Goal: Task Accomplishment & Management: Use online tool/utility

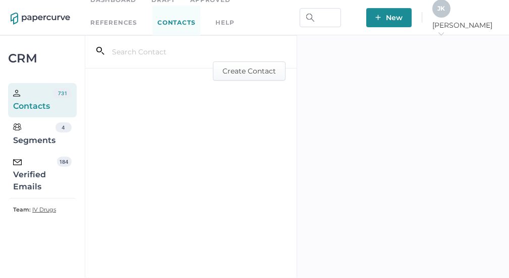
scroll to position [13, 0]
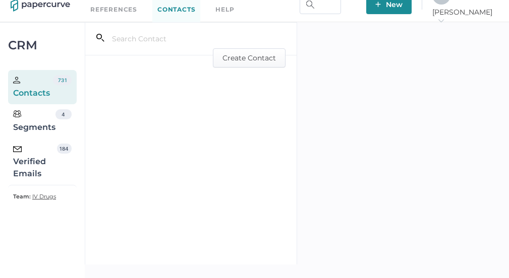
click at [45, 163] on div "Verified Emails" at bounding box center [35, 162] width 44 height 36
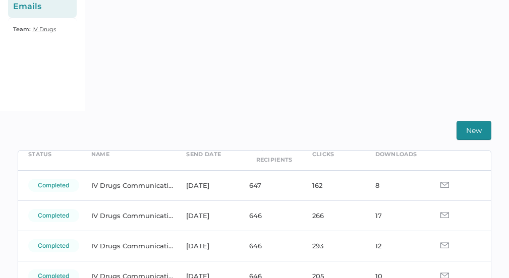
scroll to position [52, 0]
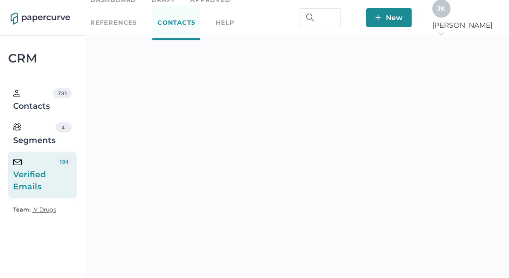
click at [445, 12] on span "J K" at bounding box center [441, 9] width 8 height 8
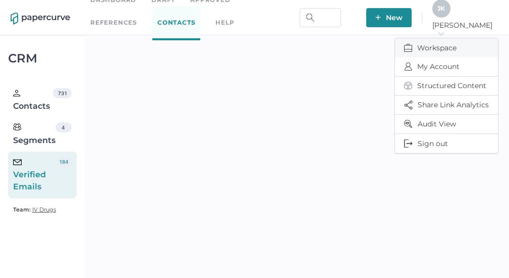
click at [435, 43] on span "Workspace" at bounding box center [446, 47] width 85 height 19
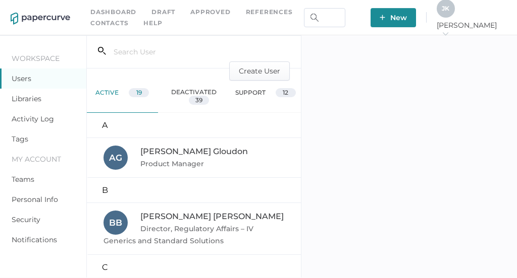
click at [37, 118] on link "Activity Log" at bounding box center [33, 119] width 42 height 9
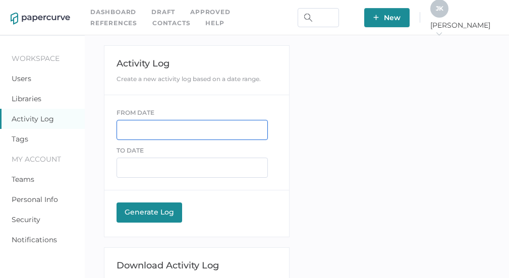
click at [138, 129] on input "text" at bounding box center [192, 130] width 151 height 20
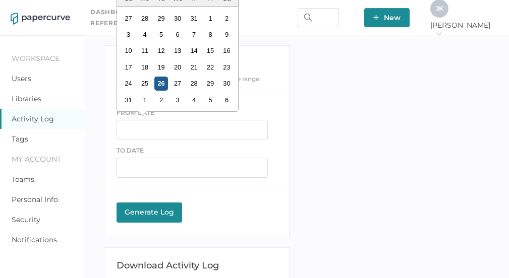
click at [161, 83] on div "26" at bounding box center [161, 84] width 14 height 14
type input "08/26/2025"
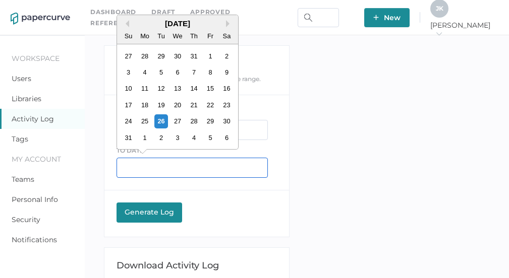
click at [141, 167] on input "text" at bounding box center [192, 168] width 151 height 20
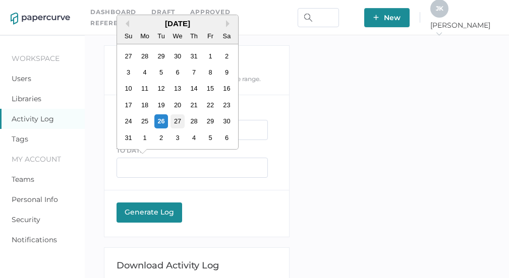
click at [177, 123] on div "27" at bounding box center [178, 122] width 14 height 14
type input "08/27/2025"
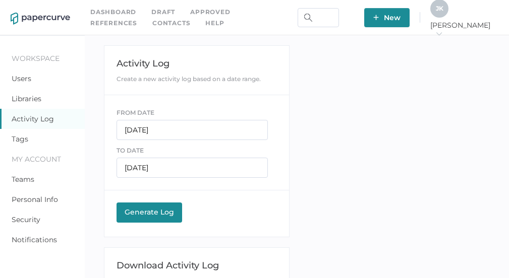
click at [143, 212] on div "Generate Log" at bounding box center [149, 212] width 55 height 9
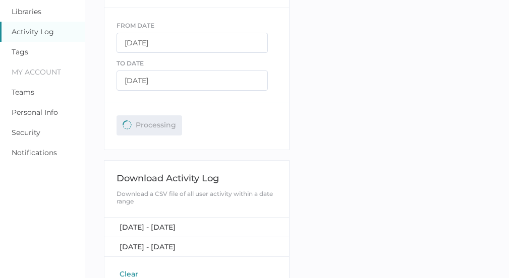
scroll to position [108, 0]
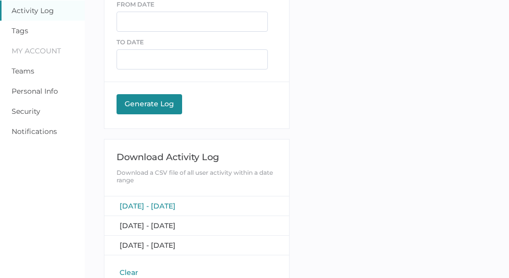
click at [172, 202] on span "[DATE] - [DATE]" at bounding box center [148, 206] width 56 height 9
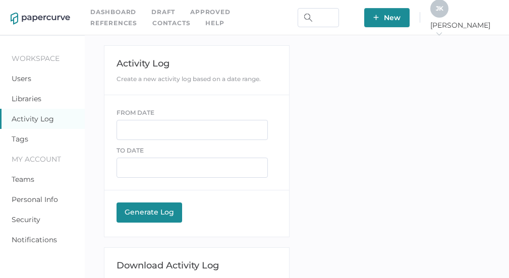
click at [152, 23] on link "Contacts" at bounding box center [171, 23] width 38 height 11
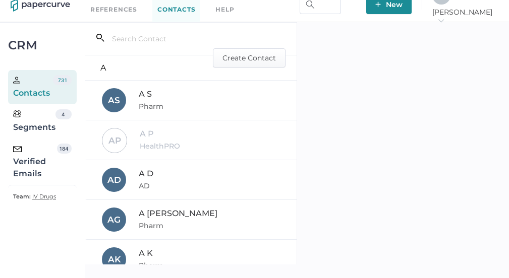
scroll to position [1, 0]
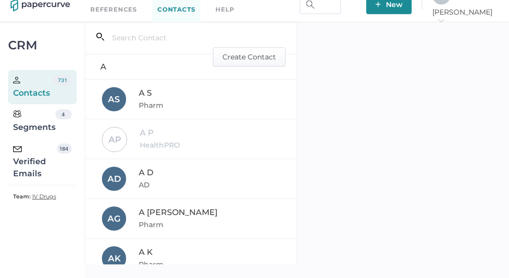
click at [32, 163] on div "Verified Emails" at bounding box center [35, 162] width 44 height 36
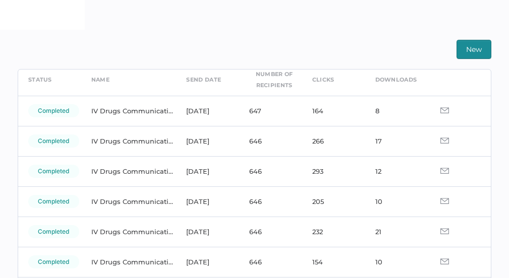
scroll to position [270, 0]
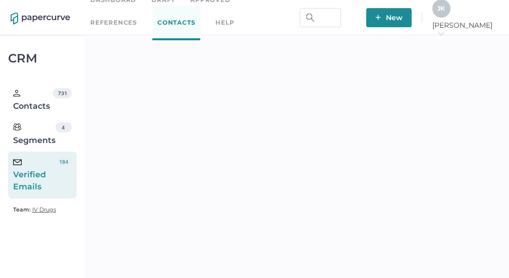
click at [31, 181] on div "Verified Emails" at bounding box center [35, 175] width 44 height 36
click at [445, 9] on span "J K" at bounding box center [441, 9] width 8 height 8
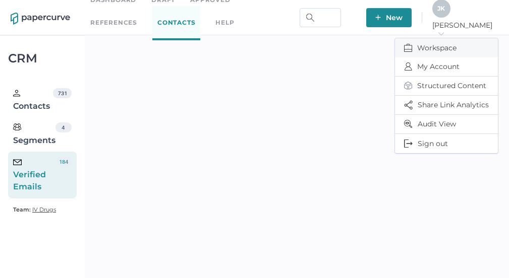
click at [426, 43] on span "Workspace" at bounding box center [446, 47] width 85 height 19
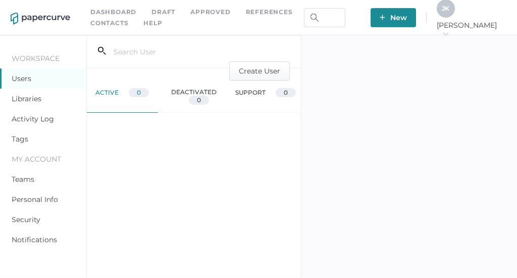
click at [42, 124] on div "Activity Log" at bounding box center [43, 119] width 86 height 20
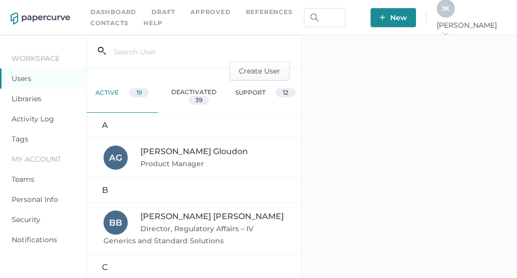
click at [42, 121] on link "Activity Log" at bounding box center [33, 119] width 42 height 9
